Goal: Task Accomplishment & Management: Use online tool/utility

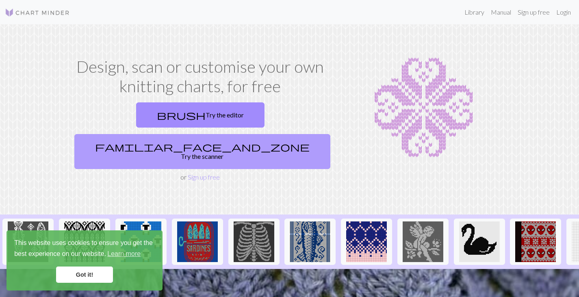
click at [259, 134] on link "familiar_face_and_zone Try the scanner" at bounding box center [202, 151] width 256 height 35
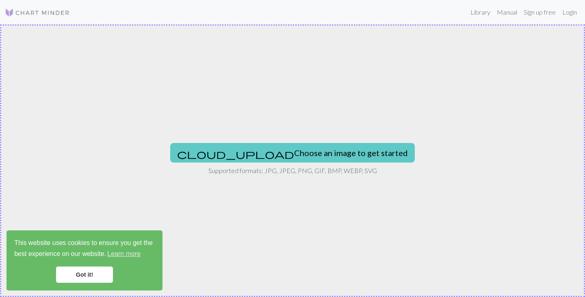
click at [300, 159] on button "cloud_upload Choose an image to get started" at bounding box center [292, 152] width 245 height 19
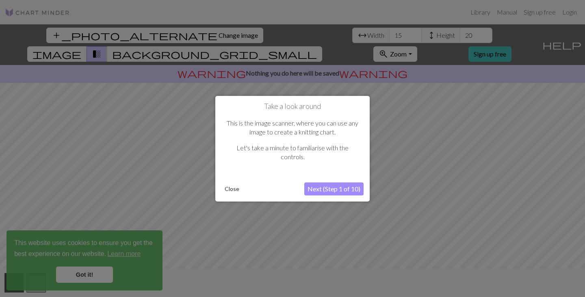
click at [329, 190] on button "Next (Step 1 of 10)" at bounding box center [333, 188] width 59 height 13
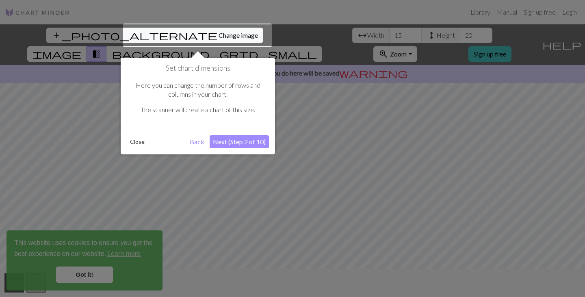
click at [257, 139] on button "Next (Step 2 of 10)" at bounding box center [239, 141] width 59 height 13
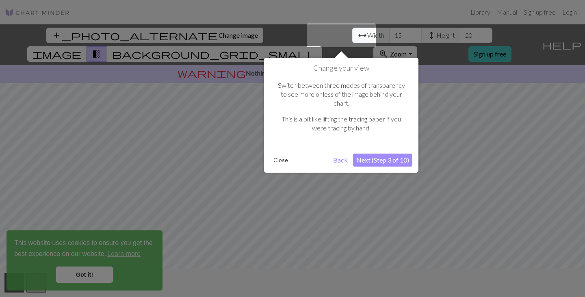
click at [373, 154] on button "Next (Step 3 of 10)" at bounding box center [382, 160] width 59 height 13
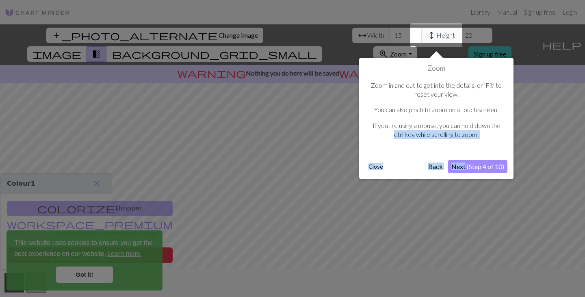
drag, startPoint x: 373, startPoint y: 149, endPoint x: 460, endPoint y: 163, distance: 88.0
click at [460, 163] on div "Zoom Zoom in and out to get into the details, or 'Fit' to reset your view. You …" at bounding box center [436, 118] width 154 height 121
click at [484, 167] on button "Next (Step 4 of 10)" at bounding box center [477, 166] width 59 height 13
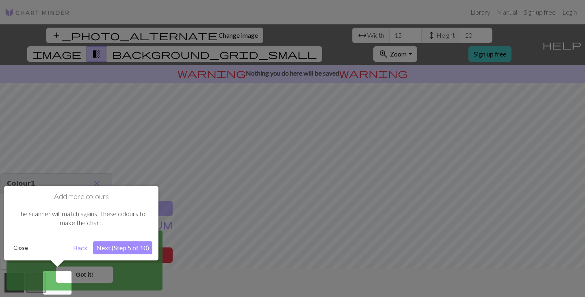
click at [124, 250] on button "Next (Step 5 of 10)" at bounding box center [122, 247] width 59 height 13
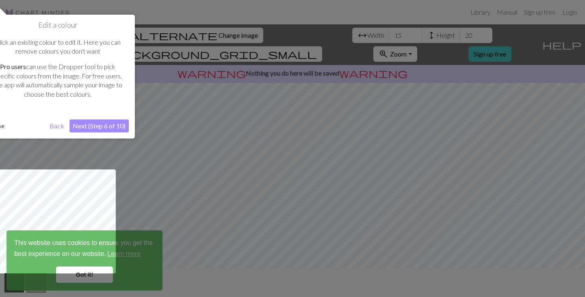
click at [109, 126] on button "Next (Step 6 of 10)" at bounding box center [98, 125] width 59 height 13
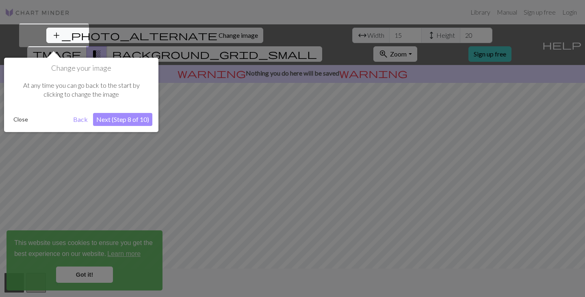
click at [121, 125] on button "Next (Step 8 of 10)" at bounding box center [122, 119] width 59 height 13
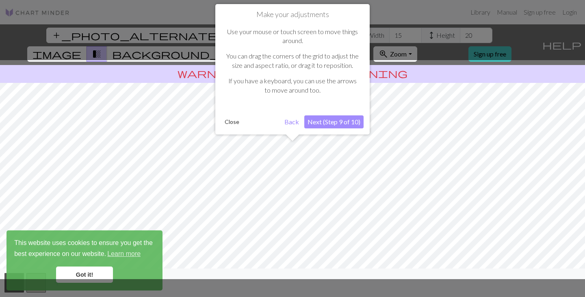
click at [331, 124] on button "Next (Step 9 of 10)" at bounding box center [333, 121] width 59 height 13
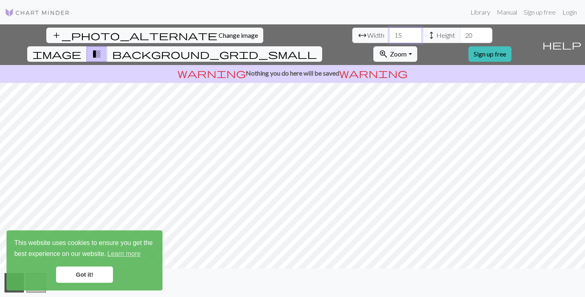
click at [389, 38] on input "15" at bounding box center [405, 35] width 32 height 15
click at [389, 32] on input "16" at bounding box center [405, 35] width 32 height 15
click at [389, 32] on input "17" at bounding box center [405, 35] width 32 height 15
click at [389, 32] on input "18" at bounding box center [405, 35] width 32 height 15
click at [389, 32] on input "19" at bounding box center [405, 35] width 32 height 15
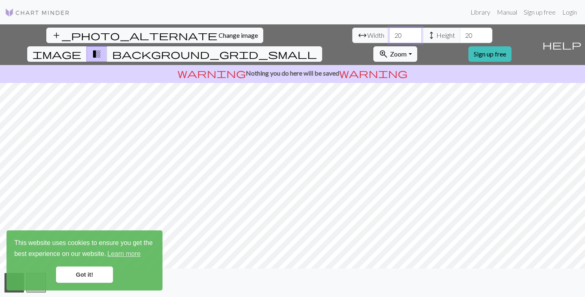
click at [389, 32] on input "20" at bounding box center [405, 35] width 32 height 15
click at [389, 32] on input "21" at bounding box center [405, 35] width 32 height 15
click at [389, 32] on input "22" at bounding box center [405, 35] width 32 height 15
click at [389, 32] on input "23" at bounding box center [405, 35] width 32 height 15
click at [389, 32] on input "24" at bounding box center [405, 35] width 32 height 15
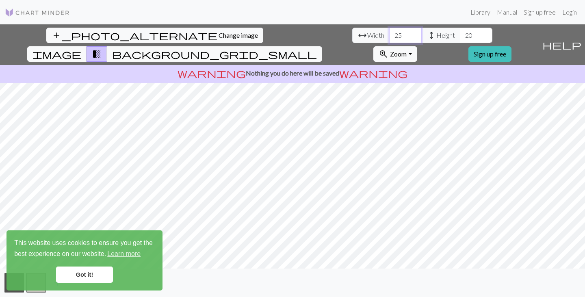
click at [389, 32] on input "25" at bounding box center [405, 35] width 32 height 15
click at [389, 32] on input "26" at bounding box center [405, 35] width 32 height 15
click at [389, 32] on input "27" at bounding box center [405, 35] width 32 height 15
click at [389, 33] on input "28" at bounding box center [405, 35] width 32 height 15
click at [389, 33] on input "29" at bounding box center [405, 35] width 32 height 15
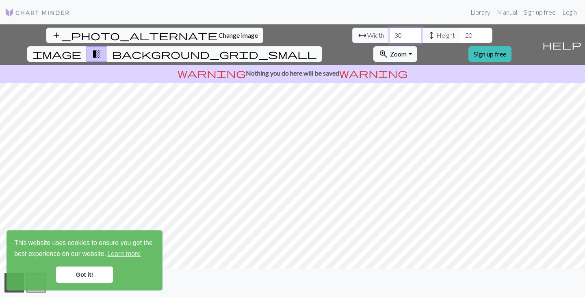
type input "30"
click at [389, 33] on input "30" at bounding box center [405, 35] width 32 height 15
click at [460, 30] on input "30" at bounding box center [476, 35] width 32 height 15
click at [460, 30] on input "31" at bounding box center [476, 35] width 32 height 15
type input "30"
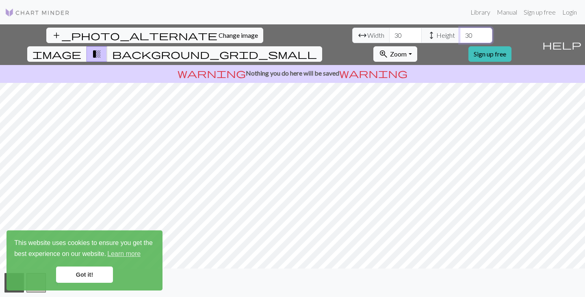
click at [460, 38] on input "30" at bounding box center [476, 35] width 32 height 15
click at [81, 48] on span "image" at bounding box center [56, 53] width 49 height 11
click at [102, 48] on span "transition_fade" at bounding box center [97, 53] width 10 height 11
click at [87, 46] on button "image" at bounding box center [57, 53] width 60 height 15
click at [317, 48] on span "background_grid_small" at bounding box center [214, 53] width 205 height 11
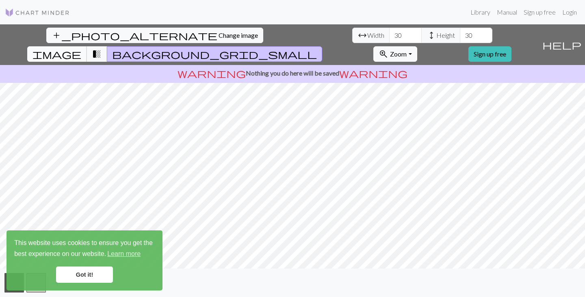
click at [87, 46] on button "image" at bounding box center [57, 53] width 60 height 15
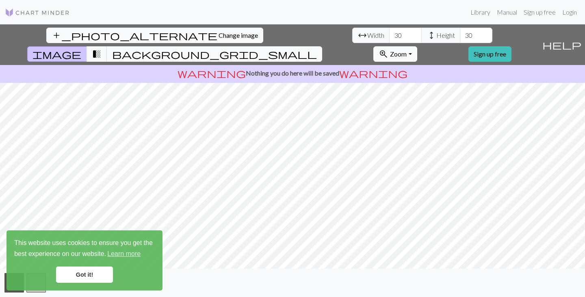
click at [76, 279] on link "Got it!" at bounding box center [84, 274] width 57 height 16
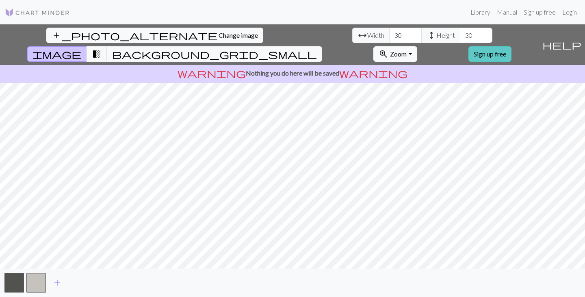
click at [511, 46] on link "Sign up free" at bounding box center [489, 53] width 43 height 15
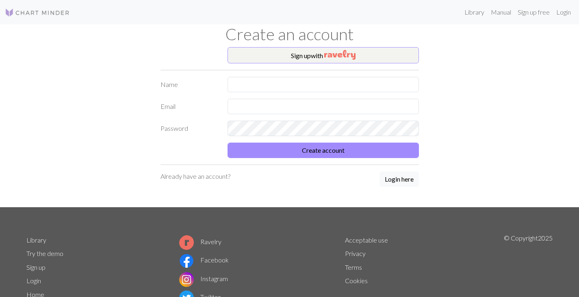
click at [299, 73] on div "Sign up with Name Email Password Create account Already have an account? Login …" at bounding box center [290, 127] width 268 height 160
click at [291, 83] on input "text" at bounding box center [322, 84] width 191 height 15
click at [292, 92] on input "text" at bounding box center [322, 84] width 191 height 15
type input "[PERSON_NAME]"
click at [267, 103] on input "text" at bounding box center [322, 106] width 191 height 15
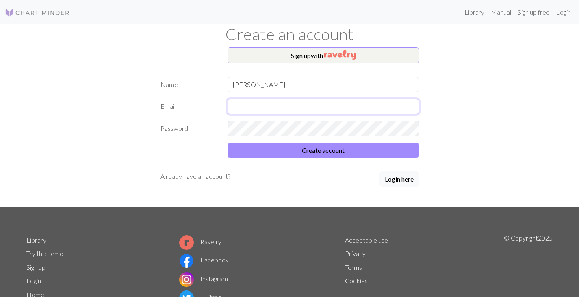
type input "[EMAIL_ADDRESS][DOMAIN_NAME]"
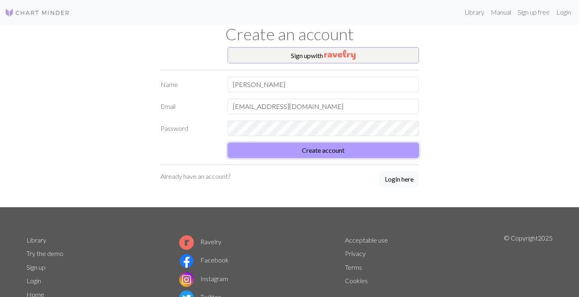
click at [290, 152] on button "Create account" at bounding box center [322, 150] width 191 height 15
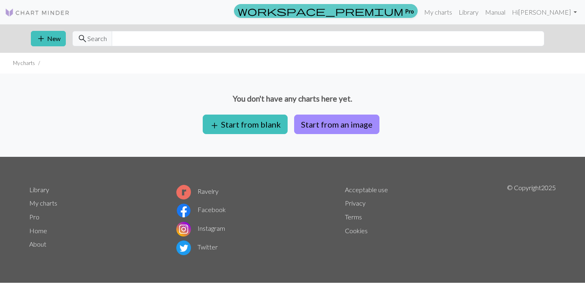
click at [385, 16] on span "workspace_premium" at bounding box center [321, 10] width 166 height 11
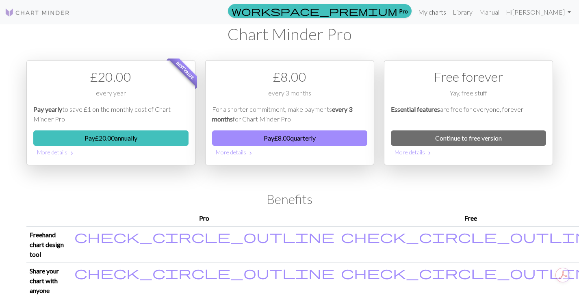
click at [426, 12] on link "My charts" at bounding box center [432, 12] width 35 height 16
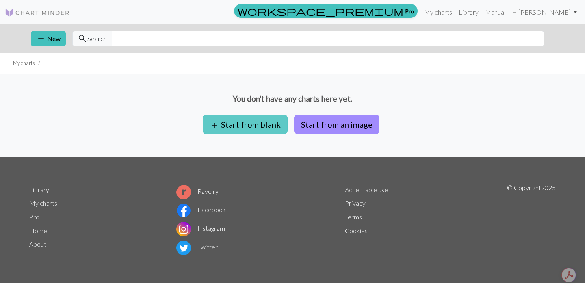
click at [250, 127] on button "add Start from blank" at bounding box center [245, 124] width 85 height 19
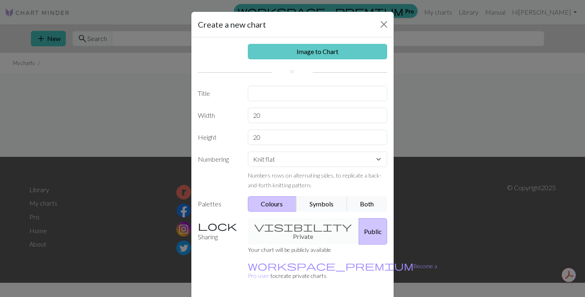
click at [305, 57] on link "Image to Chart" at bounding box center [318, 51] width 140 height 15
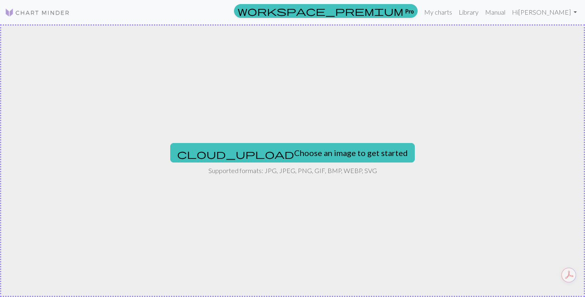
click at [315, 143] on div "cloud_upload Choose an image to get started Supported formats: JPG, JPEG, PNG, …" at bounding box center [292, 160] width 585 height 273
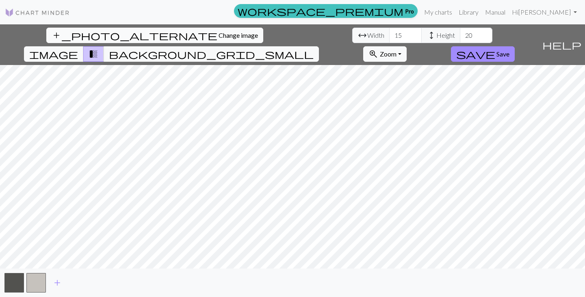
click at [66, 40] on button "add_photo_alternate Change image" at bounding box center [154, 35] width 217 height 15
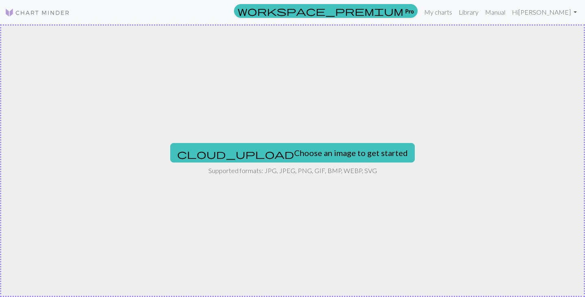
click at [299, 140] on div "cloud_upload Choose an image to get started Supported formats: JPG, JPEG, PNG, …" at bounding box center [292, 160] width 585 height 273
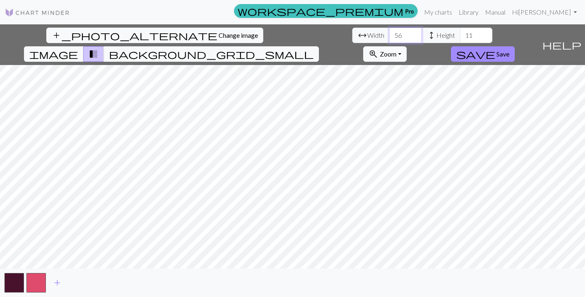
click at [389, 33] on input "56" at bounding box center [405, 35] width 32 height 15
click at [389, 33] on input "57" at bounding box center [405, 35] width 32 height 15
click at [389, 33] on input "58" at bounding box center [405, 35] width 32 height 15
click at [389, 33] on input "59" at bounding box center [405, 35] width 32 height 15
type input "60"
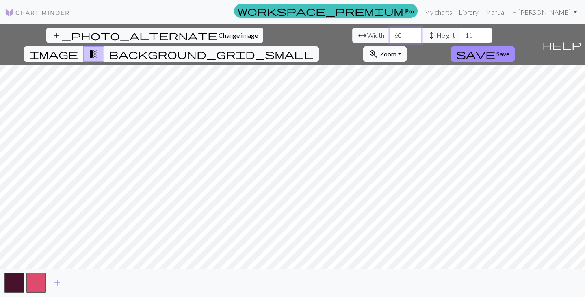
click at [389, 33] on input "60" at bounding box center [405, 35] width 32 height 15
click at [460, 38] on input "11" at bounding box center [476, 35] width 32 height 15
click at [460, 31] on input "54" at bounding box center [476, 35] width 32 height 15
click at [460, 31] on input "55" at bounding box center [476, 35] width 32 height 15
click at [460, 31] on input "56" at bounding box center [476, 35] width 32 height 15
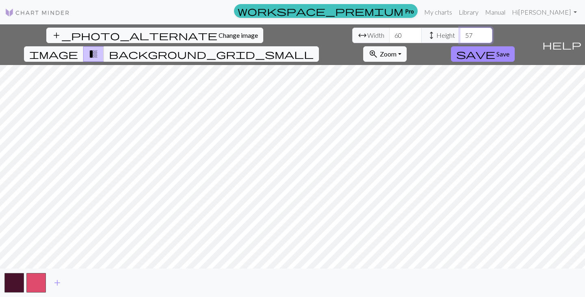
click at [460, 31] on input "57" at bounding box center [476, 35] width 32 height 15
click at [460, 31] on input "58" at bounding box center [476, 35] width 32 height 15
click at [460, 31] on input "59" at bounding box center [476, 35] width 32 height 15
click at [460, 31] on input "60" at bounding box center [476, 35] width 32 height 15
click at [460, 31] on input "91" at bounding box center [476, 35] width 32 height 15
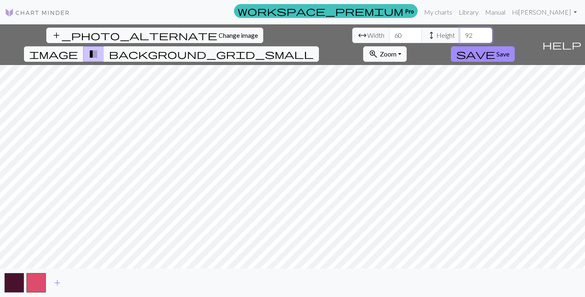
click at [460, 31] on input "92" at bounding box center [476, 35] width 32 height 15
click at [460, 31] on input "93" at bounding box center [476, 35] width 32 height 15
click at [460, 31] on input "94" at bounding box center [476, 35] width 32 height 15
click at [460, 31] on input "95" at bounding box center [476, 35] width 32 height 15
click at [460, 31] on input "96" at bounding box center [476, 35] width 32 height 15
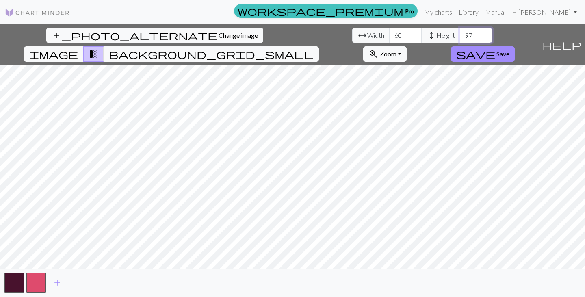
click at [460, 31] on input "97" at bounding box center [476, 35] width 32 height 15
click at [460, 31] on input "98" at bounding box center [476, 35] width 32 height 15
click at [460, 31] on input "99" at bounding box center [476, 35] width 32 height 15
type input "100"
click at [460, 31] on input "100" at bounding box center [476, 35] width 32 height 15
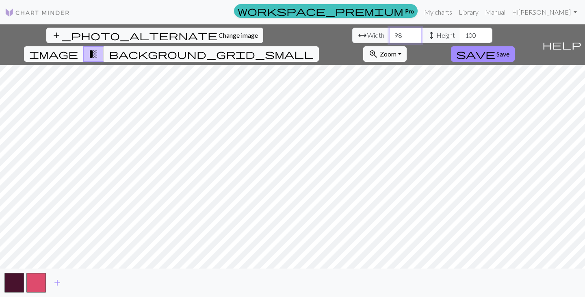
click at [389, 32] on input "98" at bounding box center [405, 35] width 32 height 15
click at [389, 32] on input "99" at bounding box center [405, 35] width 32 height 15
click at [389, 32] on input "100" at bounding box center [405, 35] width 32 height 15
click at [389, 32] on input "131" at bounding box center [405, 35] width 32 height 15
click at [389, 32] on input "132" at bounding box center [405, 35] width 32 height 15
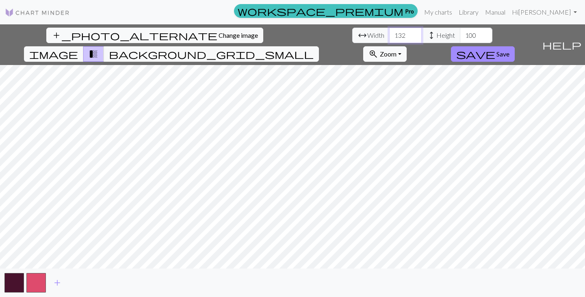
click at [389, 32] on input "133" at bounding box center [405, 35] width 32 height 15
click at [389, 32] on input "134" at bounding box center [405, 35] width 32 height 15
click at [389, 32] on input "135" at bounding box center [405, 35] width 32 height 15
click at [389, 32] on input "136" at bounding box center [405, 35] width 32 height 15
click at [389, 32] on input "137" at bounding box center [405, 35] width 32 height 15
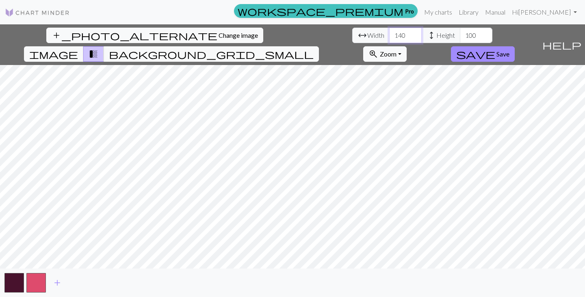
click at [389, 32] on input "141" at bounding box center [405, 35] width 32 height 15
click at [389, 32] on input "142" at bounding box center [405, 35] width 32 height 15
click at [389, 32] on input "145" at bounding box center [405, 35] width 32 height 15
click at [389, 32] on input "146" at bounding box center [405, 35] width 32 height 15
click at [389, 32] on input "147" at bounding box center [405, 35] width 32 height 15
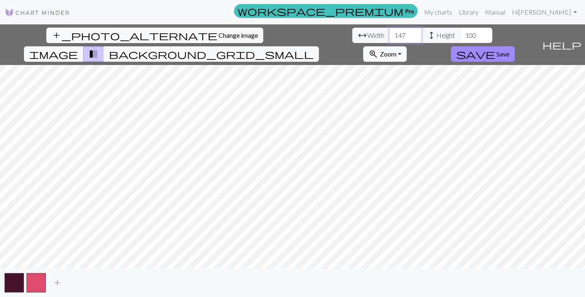
click at [389, 32] on input "148" at bounding box center [405, 35] width 32 height 15
click at [389, 32] on input "149" at bounding box center [405, 35] width 32 height 15
click at [389, 32] on input "150" at bounding box center [405, 35] width 32 height 15
click at [389, 32] on input "151" at bounding box center [405, 35] width 32 height 15
type input "150"
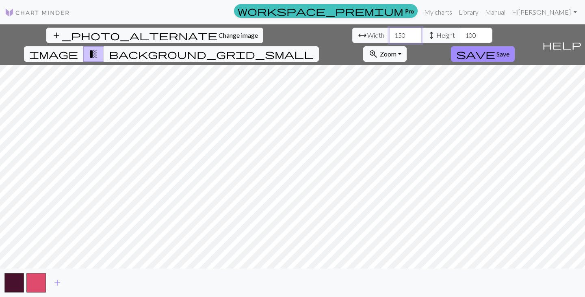
click at [389, 39] on input "150" at bounding box center [405, 35] width 32 height 15
type input "150"
click at [460, 31] on input "150" at bounding box center [476, 35] width 32 height 15
click at [513, 46] on button "save Save" at bounding box center [483, 53] width 64 height 15
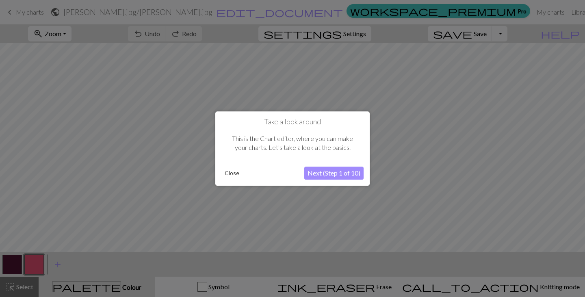
click at [338, 172] on button "Next (Step 1 of 10)" at bounding box center [333, 173] width 59 height 13
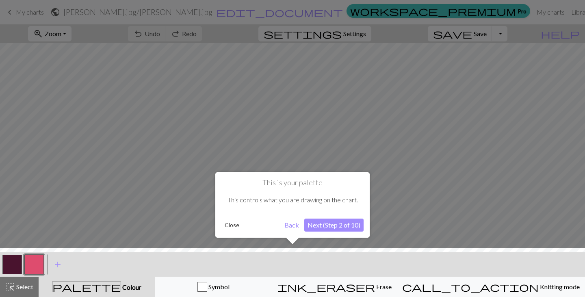
click at [340, 226] on button "Next (Step 2 of 10)" at bounding box center [333, 225] width 59 height 13
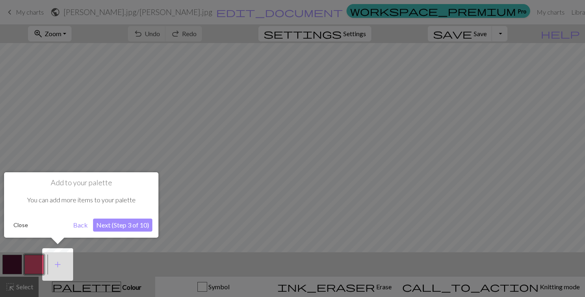
click at [135, 223] on button "Next (Step 3 of 10)" at bounding box center [122, 225] width 59 height 13
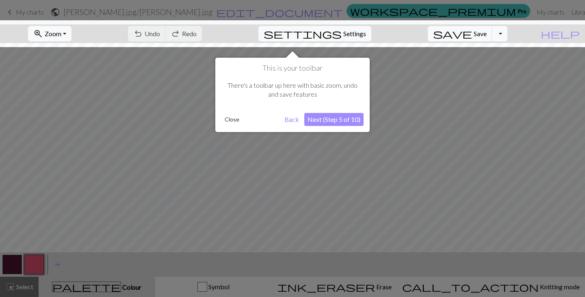
click at [337, 119] on button "Next (Step 5 of 10)" at bounding box center [333, 119] width 59 height 13
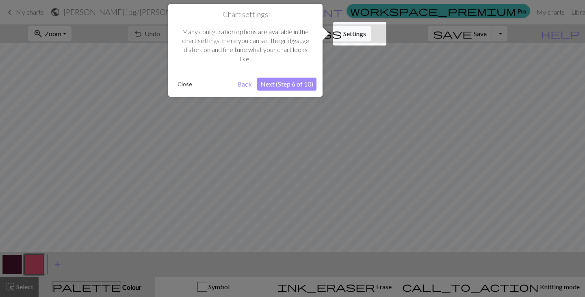
click at [296, 80] on button "Next (Step 6 of 10)" at bounding box center [286, 84] width 59 height 13
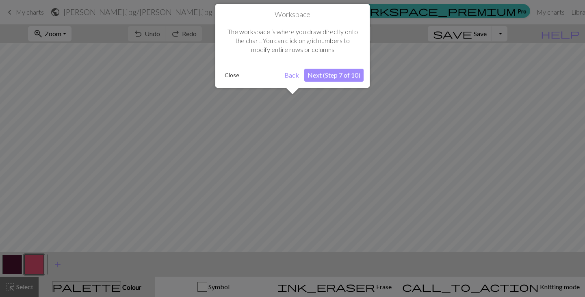
scroll to position [31, 0]
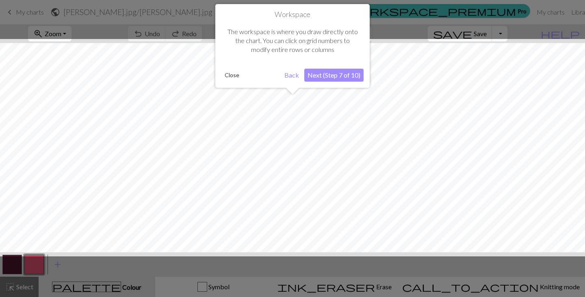
click at [333, 78] on button "Next (Step 7 of 10)" at bounding box center [333, 75] width 59 height 13
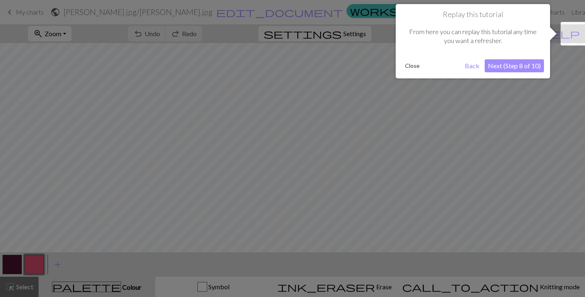
click at [508, 66] on button "Next (Step 8 of 10)" at bounding box center [514, 65] width 59 height 13
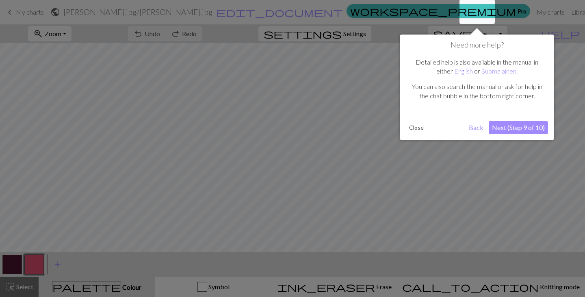
click at [511, 129] on button "Next (Step 9 of 10)" at bounding box center [518, 127] width 59 height 13
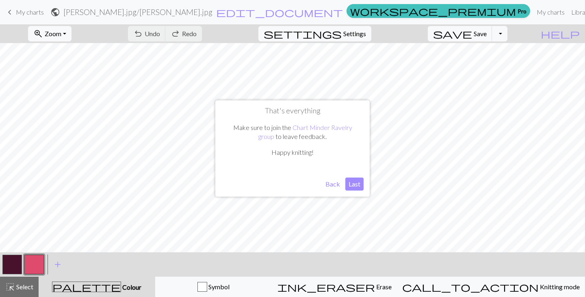
click at [354, 186] on button "Last" at bounding box center [354, 184] width 18 height 13
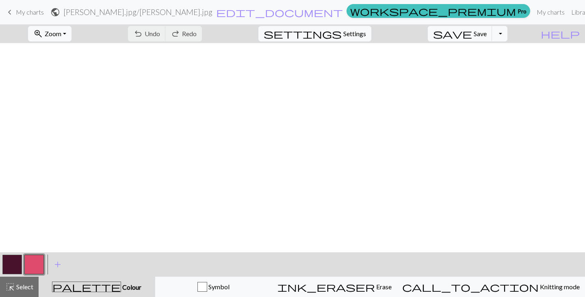
scroll to position [0, 0]
click at [71, 33] on button "zoom_in Zoom Zoom" at bounding box center [49, 33] width 43 height 15
click at [69, 99] on button "50%" at bounding box center [60, 97] width 64 height 13
click at [61, 30] on span "Zoom" at bounding box center [53, 34] width 17 height 8
click at [64, 54] on button "Fit all" at bounding box center [60, 51] width 64 height 13
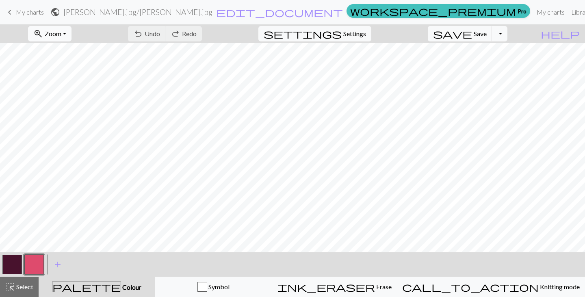
click at [71, 26] on button "zoom_in Zoom Zoom" at bounding box center [49, 33] width 43 height 15
click at [86, 67] on button "Fit width" at bounding box center [60, 64] width 64 height 13
click at [71, 31] on button "zoom_in Zoom Zoom" at bounding box center [49, 33] width 43 height 15
click at [89, 78] on button "Fit height" at bounding box center [60, 77] width 64 height 13
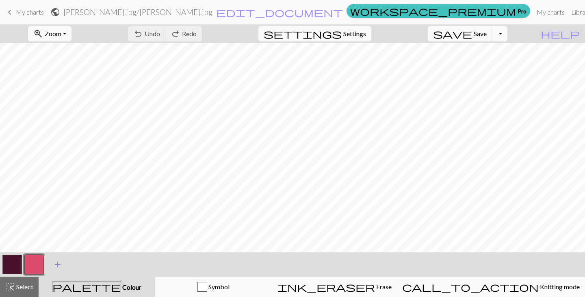
click at [57, 271] on button "add Add a colour" at bounding box center [58, 264] width 20 height 20
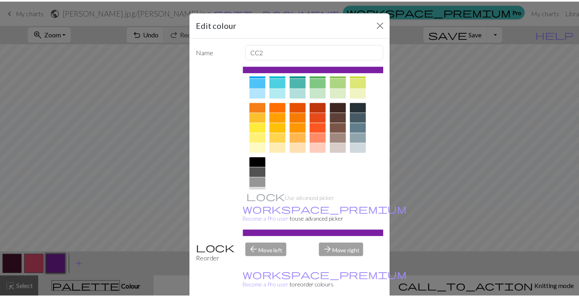
scroll to position [117, 0]
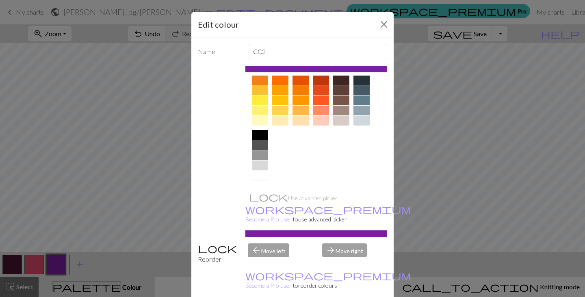
click at [258, 139] on div at bounding box center [260, 135] width 16 height 10
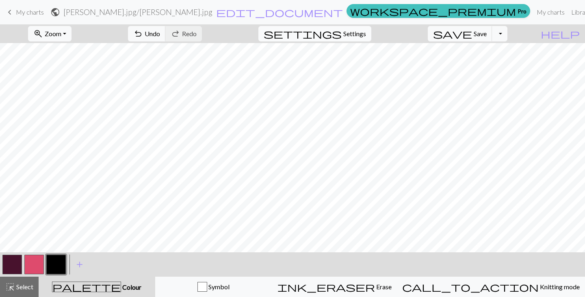
click at [354, 35] on span "Settings" at bounding box center [354, 34] width 23 height 10
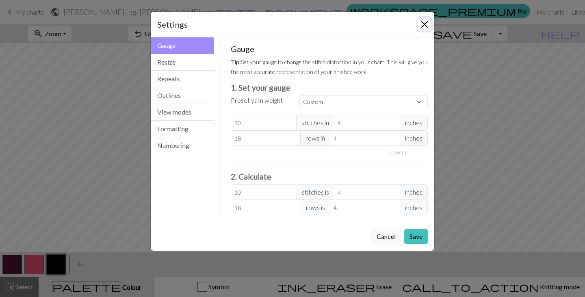
click at [421, 24] on button "Close" at bounding box center [424, 24] width 13 height 13
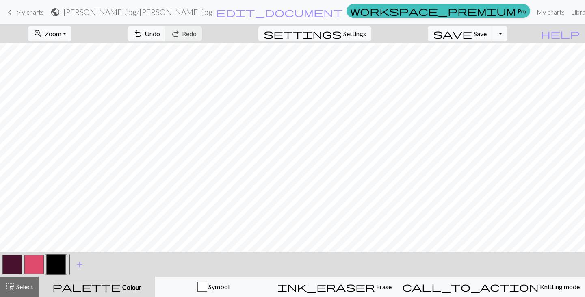
click at [507, 34] on button "Toggle Dropdown" at bounding box center [499, 33] width 15 height 15
click at [488, 62] on button "save_alt Download" at bounding box center [440, 64] width 134 height 13
click at [507, 35] on button "Toggle Dropdown" at bounding box center [499, 33] width 15 height 15
click at [491, 54] on button "file_copy Save a copy" at bounding box center [440, 51] width 134 height 13
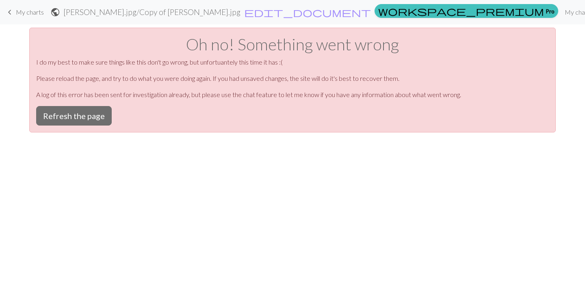
click at [34, 16] on link "keyboard_arrow_left My charts" at bounding box center [24, 12] width 39 height 14
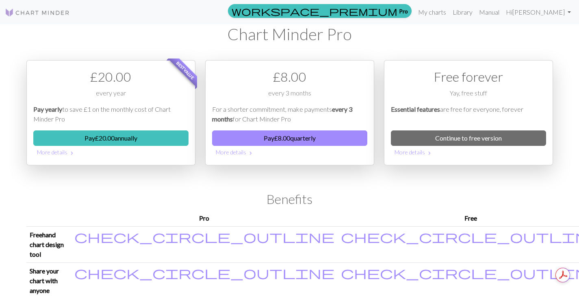
click at [28, 12] on img at bounding box center [37, 13] width 65 height 10
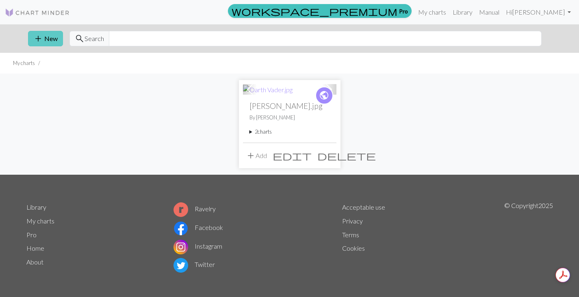
click at [54, 43] on button "add New" at bounding box center [45, 38] width 35 height 15
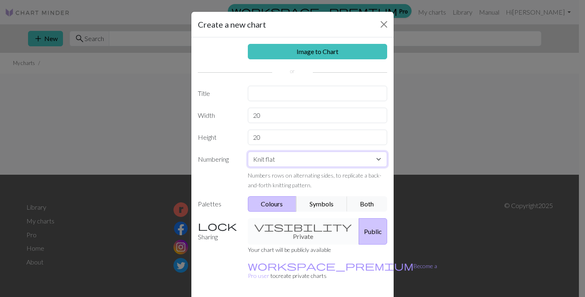
click at [310, 157] on select "Knit flat Knit in the round Lace knitting Cross stitch" at bounding box center [318, 159] width 140 height 15
click at [267, 93] on input "text" at bounding box center [318, 93] width 140 height 15
click at [291, 52] on link "Image to Chart" at bounding box center [318, 51] width 140 height 15
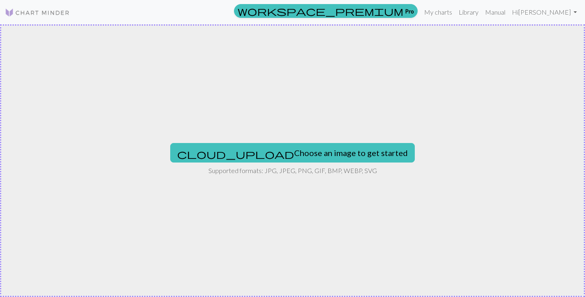
click at [319, 165] on div "cloud_upload Choose an image to get started Supported formats: JPG, JPEG, PNG, …" at bounding box center [292, 160] width 585 height 273
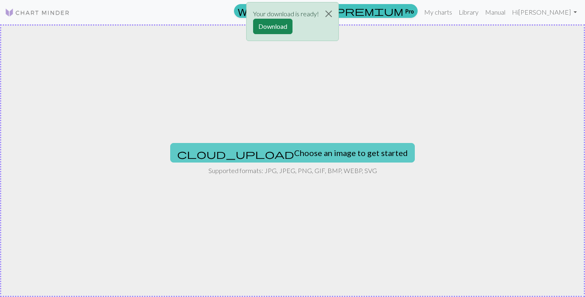
click at [279, 151] on button "cloud_upload Choose an image to get started" at bounding box center [292, 152] width 245 height 19
click at [285, 152] on button "cloud_upload Choose an image to get started" at bounding box center [292, 152] width 245 height 19
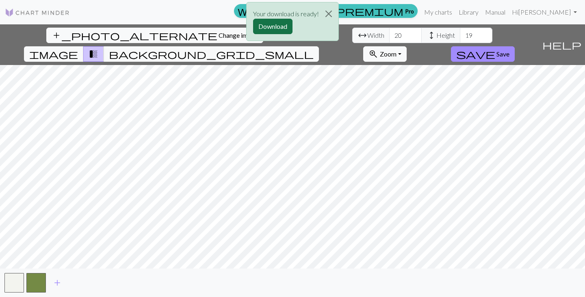
click at [273, 28] on button "Download" at bounding box center [272, 26] width 39 height 15
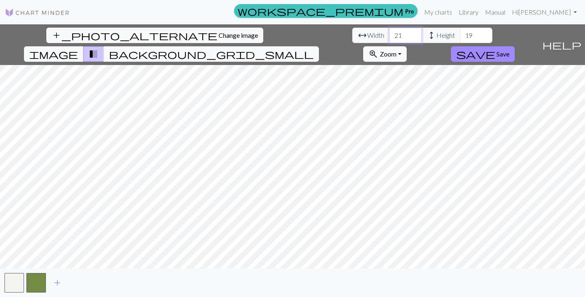
click at [389, 31] on input "21" at bounding box center [405, 35] width 32 height 15
click at [389, 31] on input "22" at bounding box center [405, 35] width 32 height 15
click at [389, 31] on input "23" at bounding box center [405, 35] width 32 height 15
click at [389, 31] on input "24" at bounding box center [405, 35] width 32 height 15
type input "25"
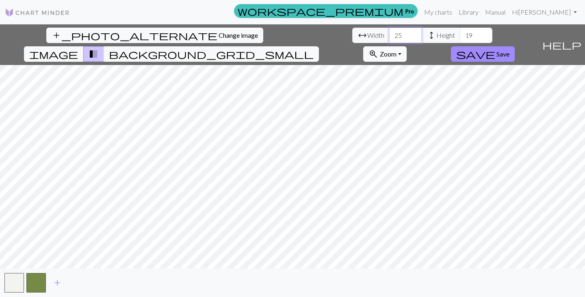
click at [389, 31] on input "25" at bounding box center [405, 35] width 32 height 15
click at [460, 33] on input "20" at bounding box center [476, 35] width 32 height 15
click at [460, 33] on input "21" at bounding box center [476, 35] width 32 height 15
click at [460, 33] on input "22" at bounding box center [476, 35] width 32 height 15
click at [460, 33] on input "23" at bounding box center [476, 35] width 32 height 15
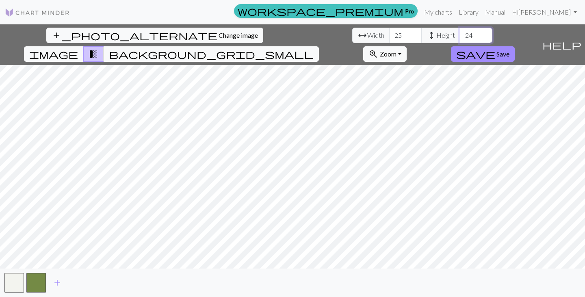
click at [460, 33] on input "24" at bounding box center [476, 35] width 32 height 15
click at [460, 33] on input "25" at bounding box center [476, 35] width 32 height 15
click at [319, 46] on button "background_grid_small" at bounding box center [211, 53] width 215 height 15
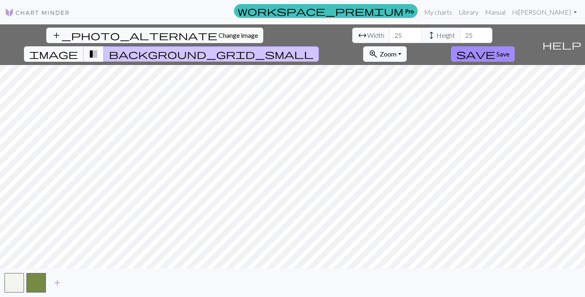
click at [78, 48] on span "image" at bounding box center [53, 53] width 49 height 11
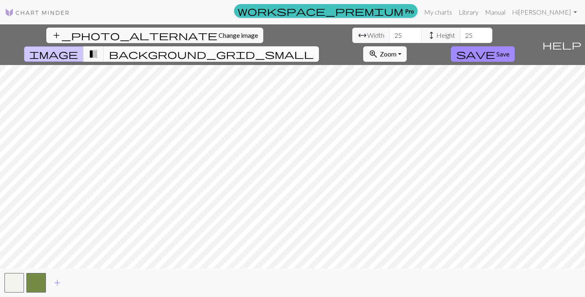
click at [319, 46] on button "background_grid_small" at bounding box center [211, 53] width 215 height 15
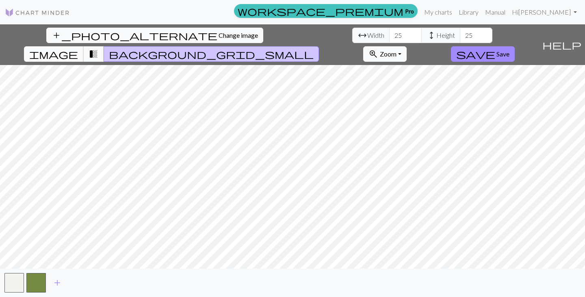
click at [78, 48] on span "image" at bounding box center [53, 53] width 49 height 11
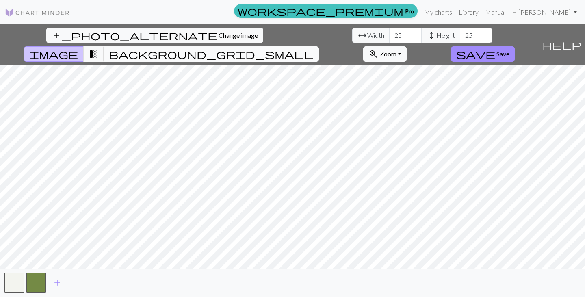
click at [314, 48] on span "background_grid_small" at bounding box center [211, 53] width 205 height 11
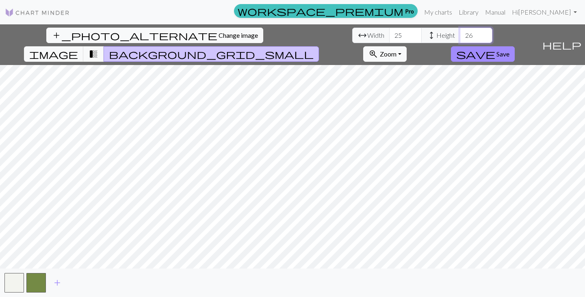
click at [460, 32] on input "26" at bounding box center [476, 35] width 32 height 15
click at [460, 32] on input "27" at bounding box center [476, 35] width 32 height 15
click at [460, 32] on input "28" at bounding box center [476, 35] width 32 height 15
click at [460, 32] on input "29" at bounding box center [476, 35] width 32 height 15
click at [460, 32] on input "30" at bounding box center [476, 35] width 32 height 15
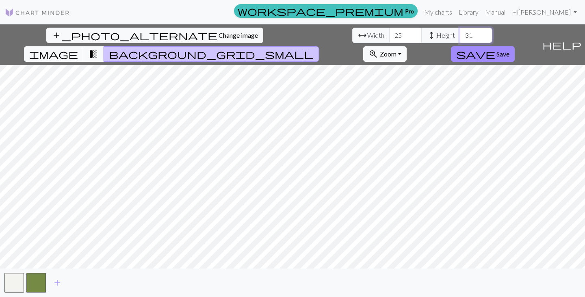
click at [460, 32] on input "31" at bounding box center [476, 35] width 32 height 15
click at [460, 32] on input "32" at bounding box center [476, 35] width 32 height 15
type input "33"
click at [460, 32] on input "33" at bounding box center [476, 35] width 32 height 15
click at [262, 43] on div "add_photo_alternate Change image arrow_range Width 25 height Height 33 image tr…" at bounding box center [269, 44] width 539 height 41
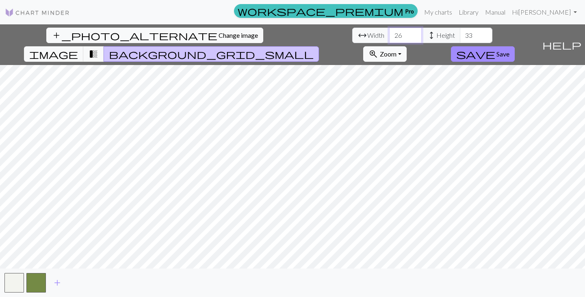
click at [389, 32] on input "26" at bounding box center [405, 35] width 32 height 15
click at [389, 32] on input "27" at bounding box center [405, 35] width 32 height 15
click at [389, 32] on input "28" at bounding box center [405, 35] width 32 height 15
click at [389, 32] on input "29" at bounding box center [405, 35] width 32 height 15
click at [389, 32] on input "30" at bounding box center [405, 35] width 32 height 15
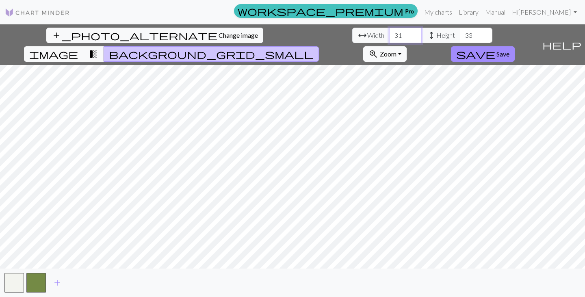
click at [389, 32] on input "31" at bounding box center [405, 35] width 32 height 15
click at [389, 32] on input "32" at bounding box center [405, 35] width 32 height 15
click at [389, 32] on input "33" at bounding box center [405, 35] width 32 height 15
type input "14"
click at [389, 39] on input "14" at bounding box center [405, 35] width 32 height 15
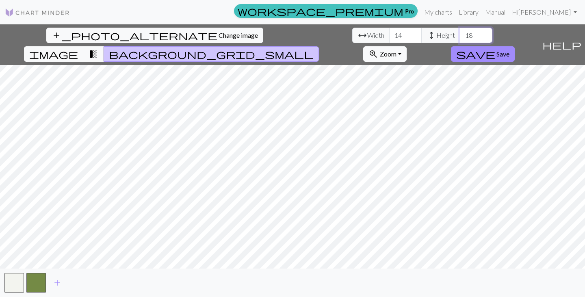
click at [460, 38] on input "18" at bounding box center [476, 35] width 32 height 15
click at [460, 38] on input "17" at bounding box center [476, 35] width 32 height 15
click at [460, 38] on input "16" at bounding box center [476, 35] width 32 height 15
drag, startPoint x: 263, startPoint y: 38, endPoint x: 262, endPoint y: 26, distance: 11.8
click at [262, 26] on div "add_photo_alternate Change image arrow_range Width 14 height Height 16 image tr…" at bounding box center [269, 44] width 539 height 41
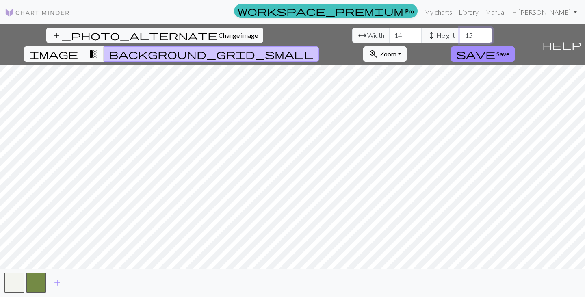
type input "15"
click at [460, 39] on input "15" at bounding box center [476, 35] width 32 height 15
click at [389, 33] on input "15" at bounding box center [405, 35] width 32 height 15
click at [389, 33] on input "16" at bounding box center [405, 35] width 32 height 15
click at [389, 33] on input "17" at bounding box center [405, 35] width 32 height 15
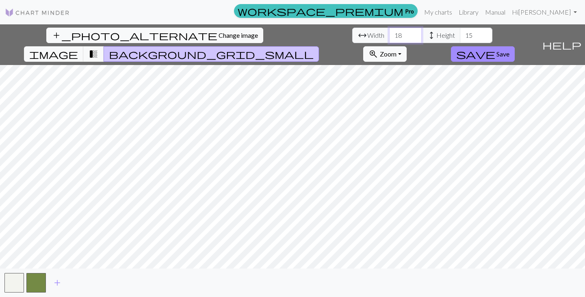
click at [389, 33] on input "18" at bounding box center [405, 35] width 32 height 15
click at [389, 33] on input "19" at bounding box center [405, 35] width 32 height 15
click at [389, 33] on input "20" at bounding box center [405, 35] width 32 height 15
click at [389, 33] on input "21" at bounding box center [405, 35] width 32 height 15
click at [389, 33] on input "22" at bounding box center [405, 35] width 32 height 15
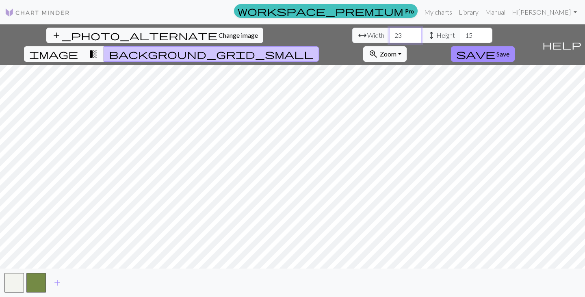
click at [389, 33] on input "23" at bounding box center [405, 35] width 32 height 15
type input "24"
click at [389, 33] on input "24" at bounding box center [405, 35] width 32 height 15
